Goal: Leave review/rating: Leave review/rating

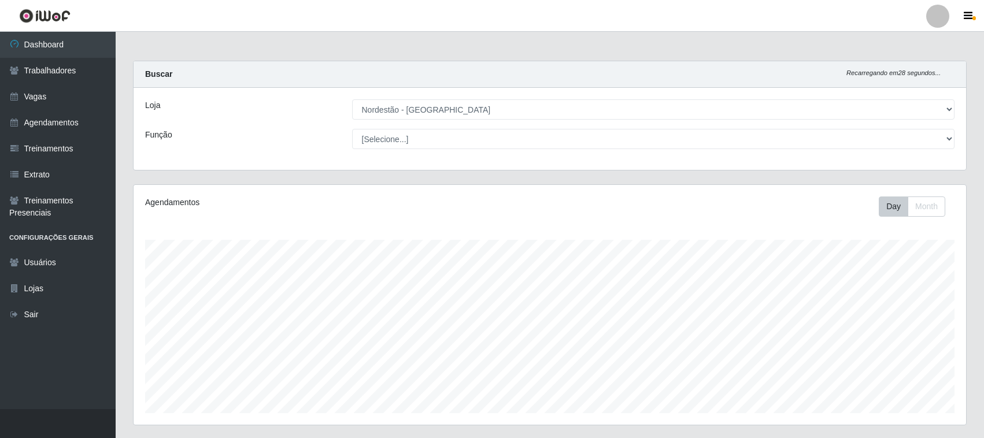
select select "420"
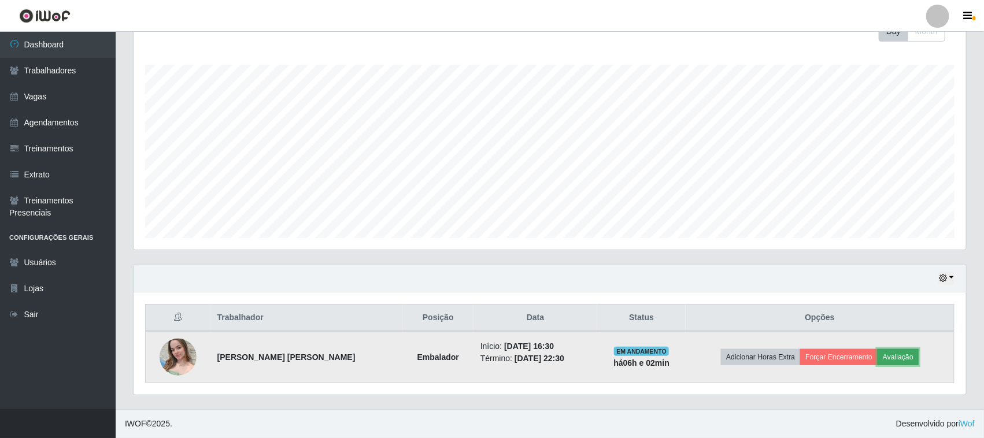
click at [897, 354] on button "Avaliação" at bounding box center [897, 357] width 41 height 16
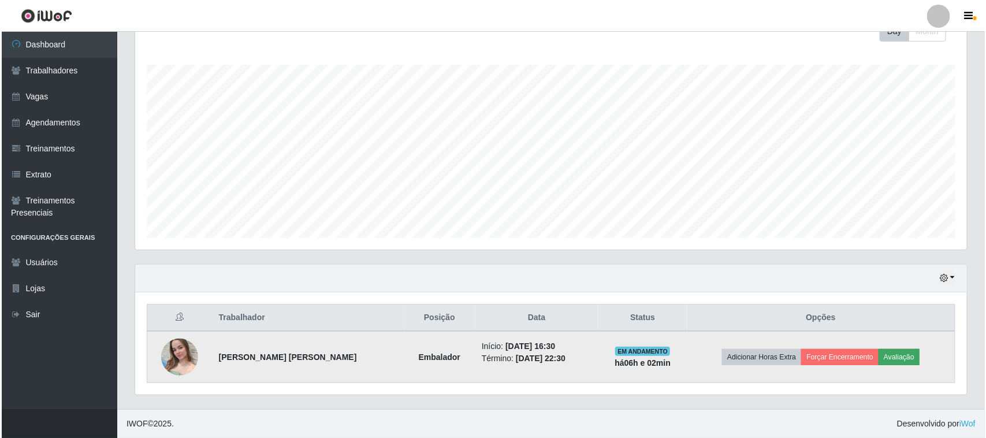
scroll to position [240, 824]
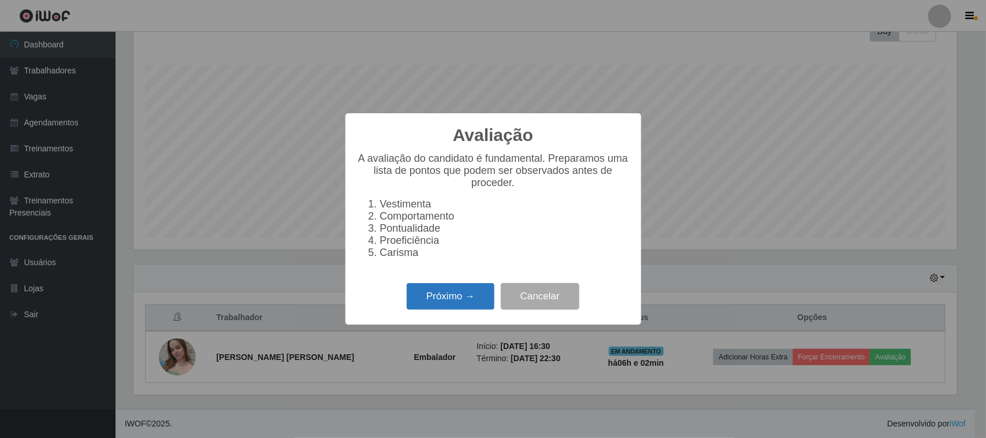
click at [410, 310] on button "Próximo →" at bounding box center [451, 296] width 88 height 27
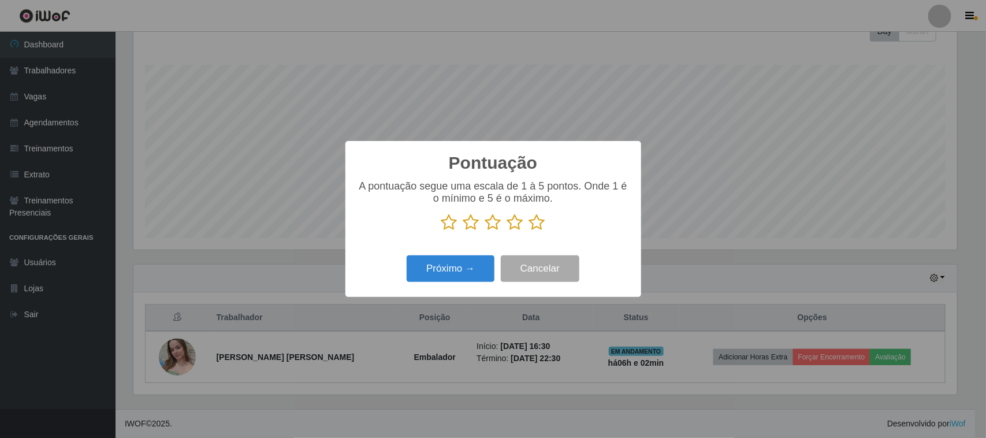
scroll to position [577630, 577045]
click at [532, 224] on icon at bounding box center [537, 222] width 16 height 17
click at [529, 231] on input "radio" at bounding box center [529, 231] width 0 height 0
click at [468, 275] on button "Próximo →" at bounding box center [451, 268] width 88 height 27
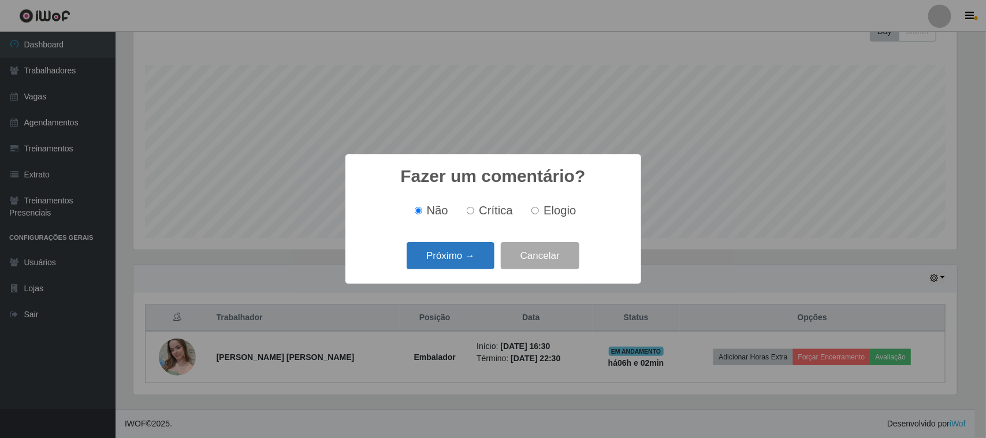
click at [463, 251] on button "Próximo →" at bounding box center [451, 255] width 88 height 27
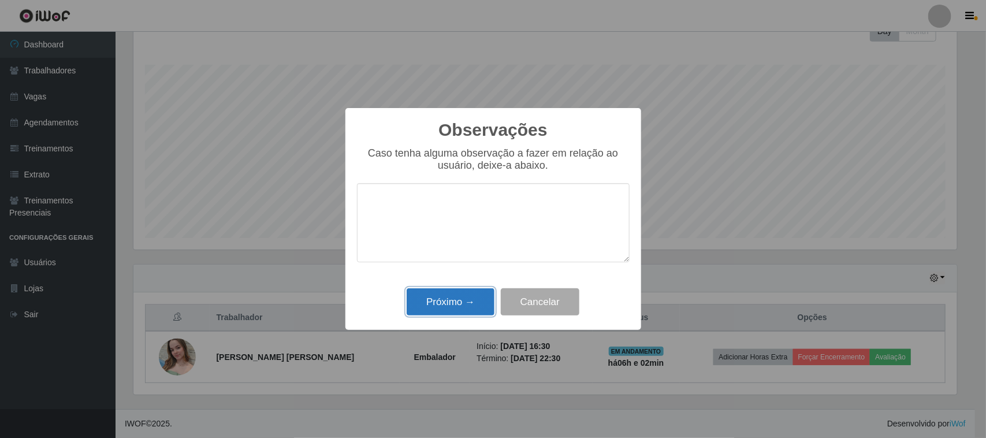
click at [459, 304] on button "Próximo →" at bounding box center [451, 301] width 88 height 27
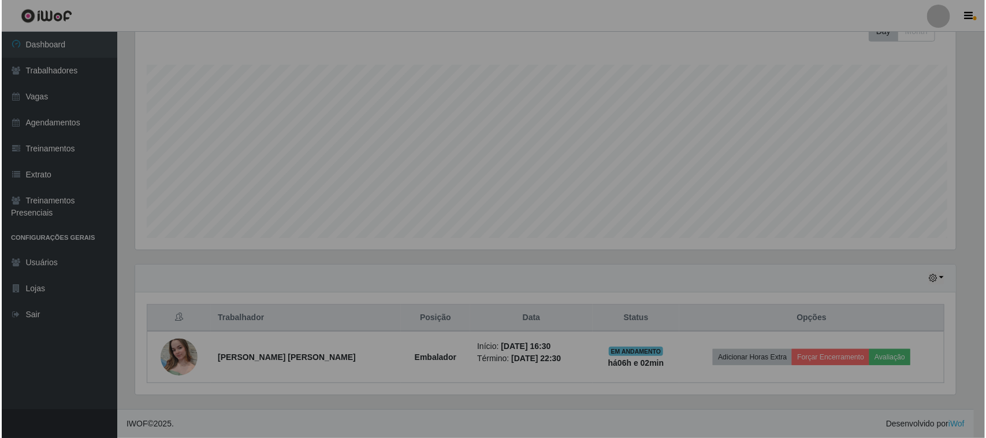
scroll to position [240, 832]
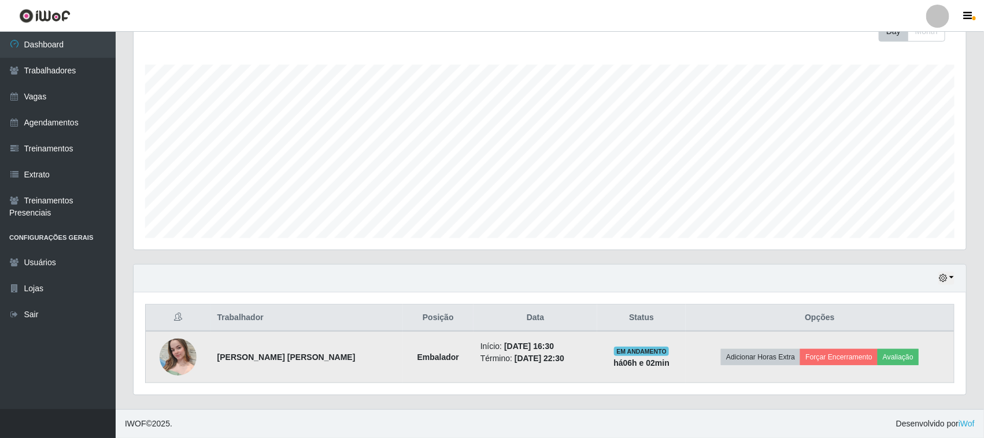
click at [173, 347] on img at bounding box center [177, 356] width 37 height 49
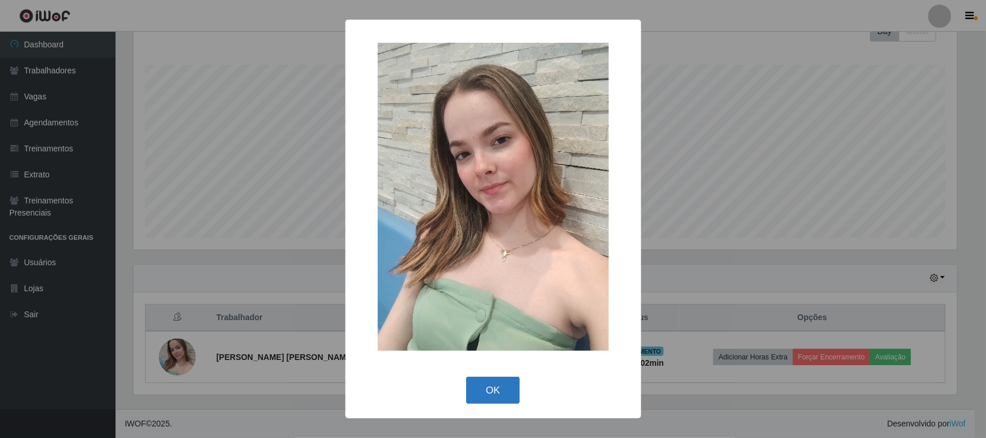
click at [496, 385] on button "OK" at bounding box center [493, 390] width 54 height 27
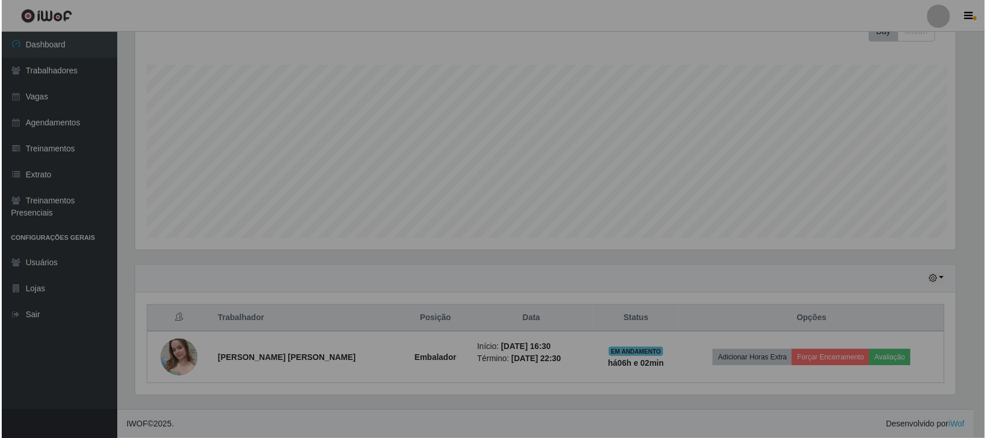
scroll to position [240, 832]
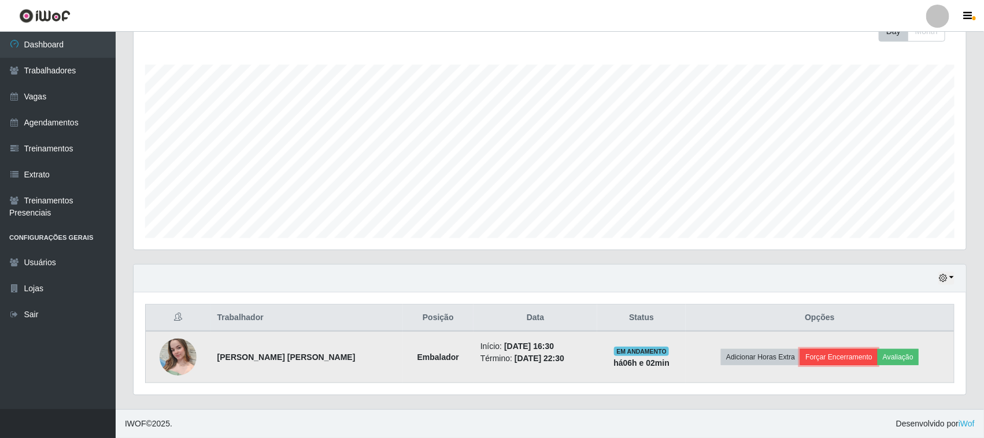
click at [836, 354] on button "Forçar Encerramento" at bounding box center [838, 357] width 77 height 16
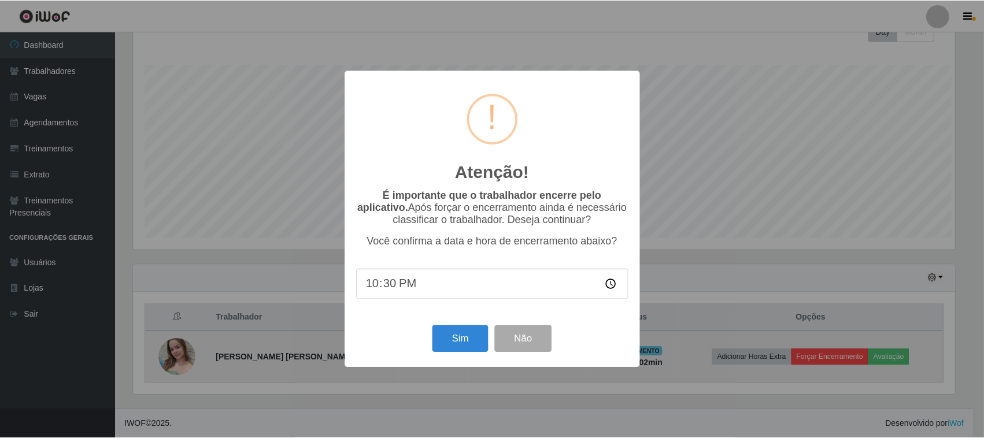
scroll to position [240, 824]
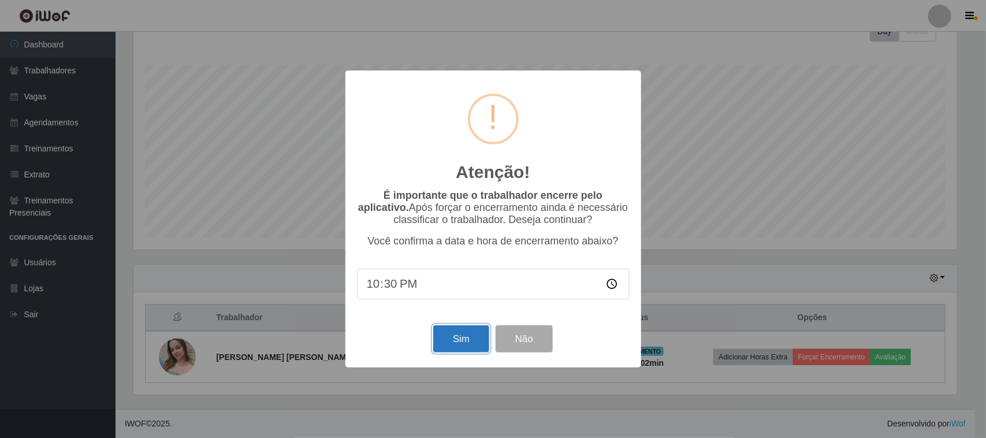
click at [465, 339] on button "Sim" at bounding box center [461, 338] width 56 height 27
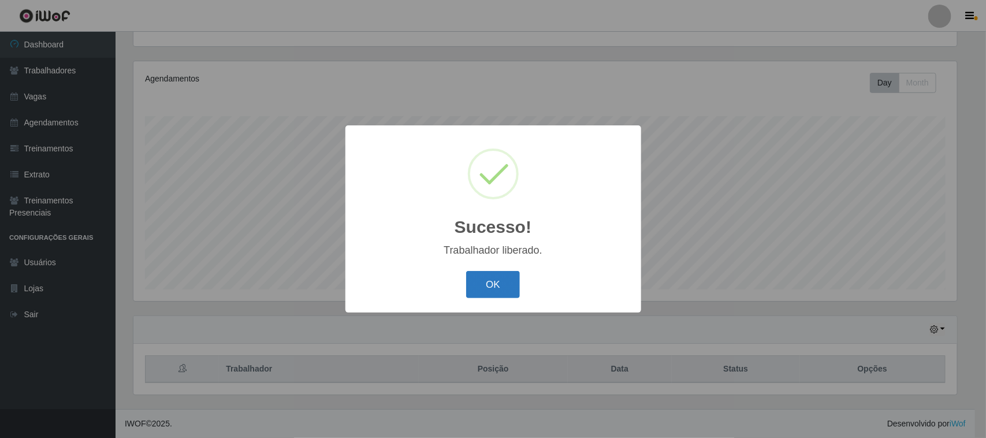
click at [489, 287] on button "OK" at bounding box center [493, 284] width 54 height 27
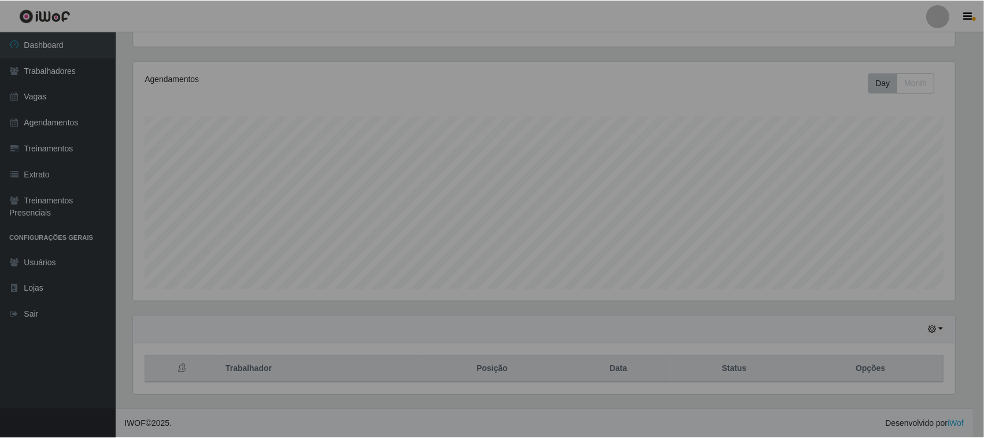
scroll to position [240, 832]
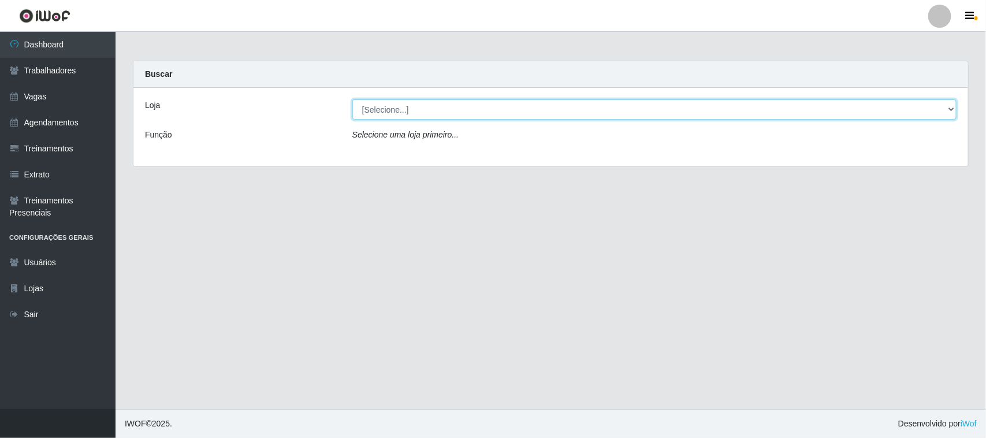
click at [550, 110] on select "[Selecione...] Nordestão - [GEOGRAPHIC_DATA]" at bounding box center [655, 109] width 604 height 20
select select "420"
click at [353, 99] on select "[Selecione...] Nordestão - [GEOGRAPHIC_DATA]" at bounding box center [655, 109] width 604 height 20
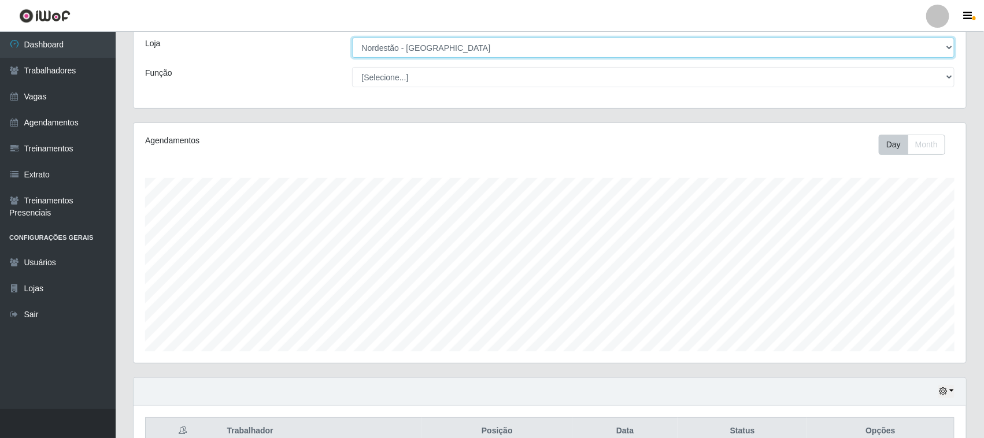
scroll to position [125, 0]
